Goal: Information Seeking & Learning: Learn about a topic

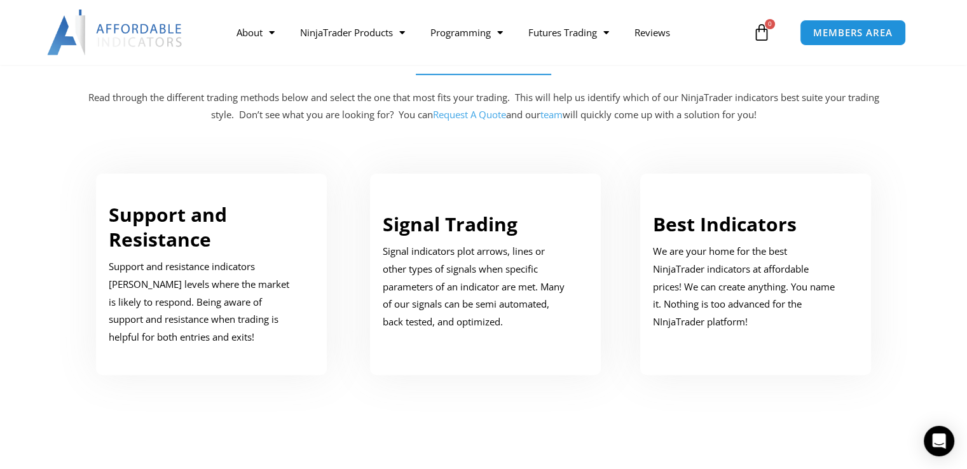
scroll to position [699, 0]
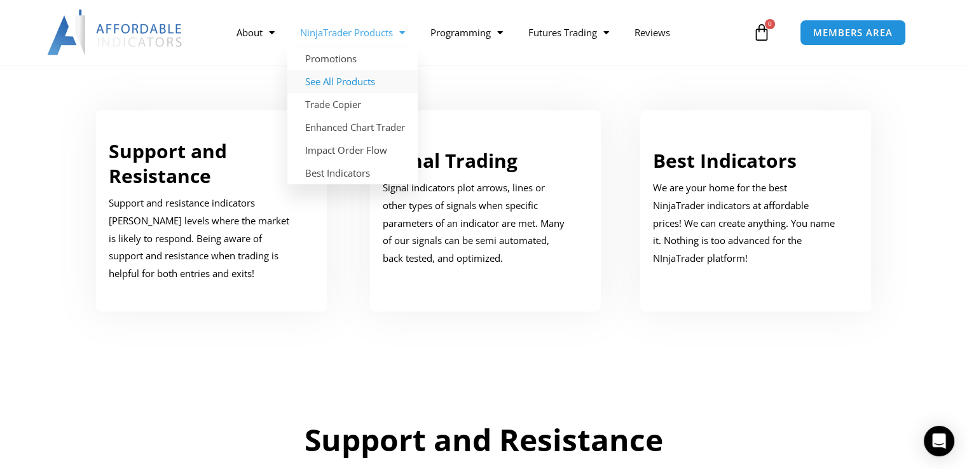
click at [361, 82] on link "See All Products" at bounding box center [352, 81] width 130 height 23
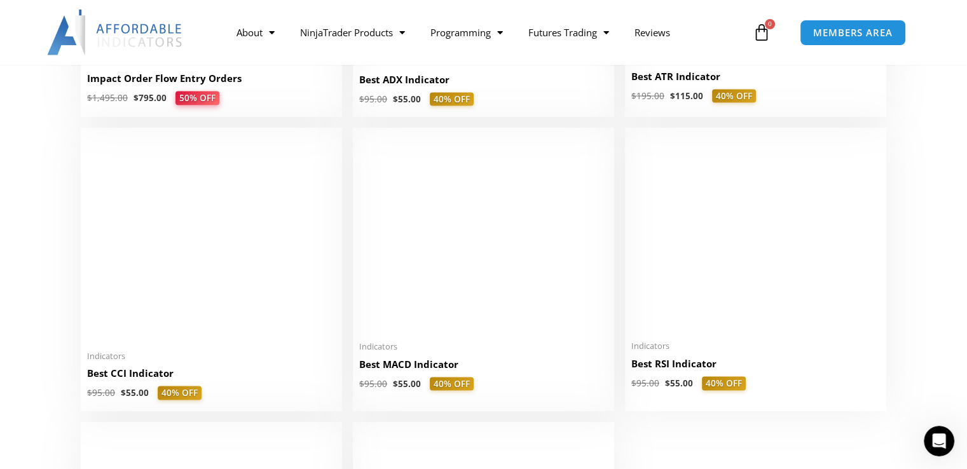
scroll to position [2225, 0]
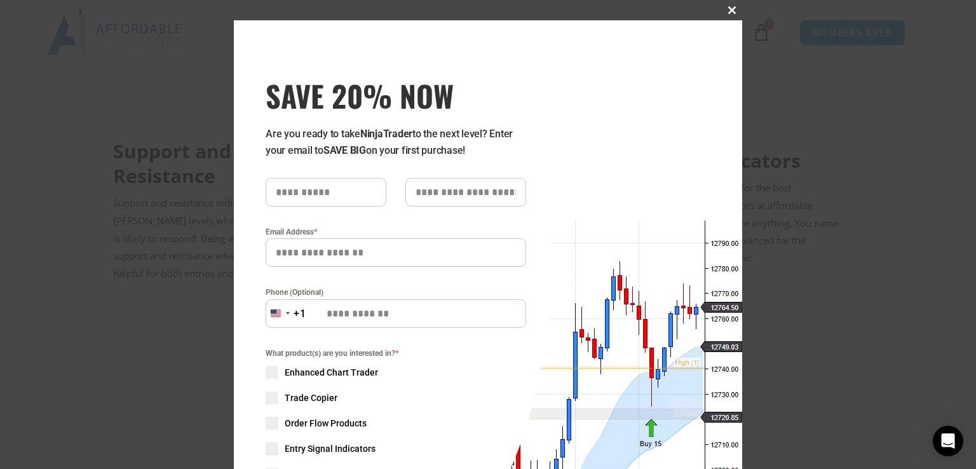
click at [729, 6] on button "Close this module" at bounding box center [732, 10] width 20 height 20
